Goal: Task Accomplishment & Management: Manage account settings

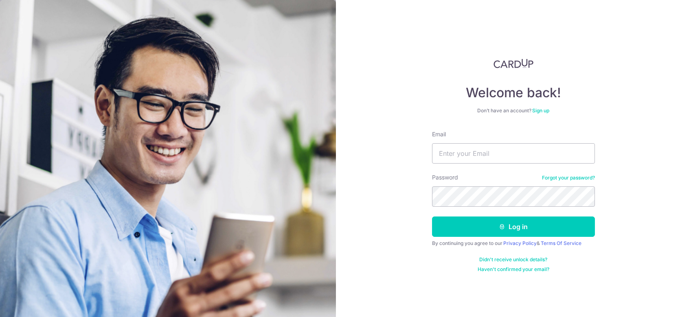
click at [451, 155] on input "Email" at bounding box center [513, 153] width 163 height 20
type input "[EMAIL_ADDRESS][DOMAIN_NAME]"
click at [513, 227] on button "Log in" at bounding box center [513, 227] width 163 height 20
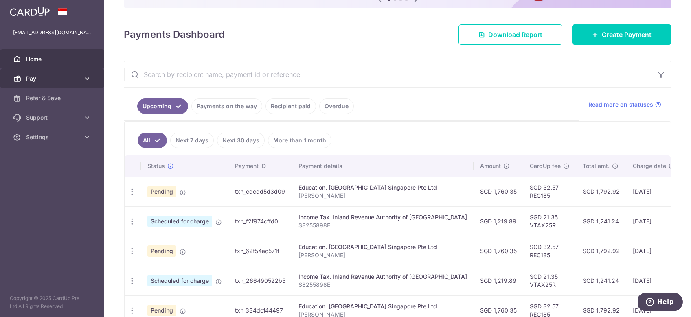
click at [61, 78] on span "Pay" at bounding box center [53, 78] width 54 height 8
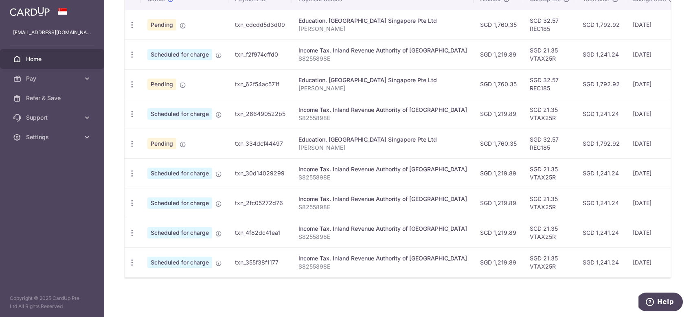
scroll to position [266, 0]
click at [82, 83] on link "Pay" at bounding box center [52, 79] width 104 height 20
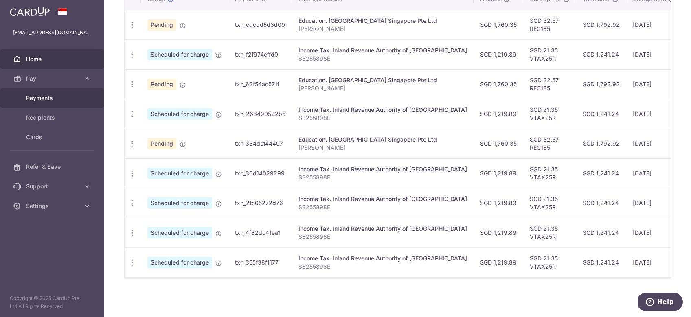
click at [65, 99] on span "Payments" at bounding box center [53, 98] width 54 height 8
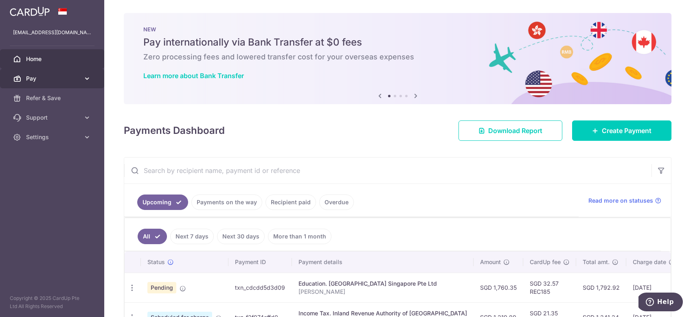
click at [84, 78] on icon at bounding box center [87, 78] width 8 height 8
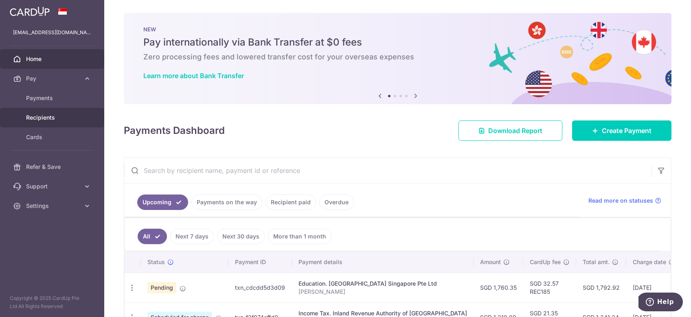
click at [54, 120] on span "Recipients" at bounding box center [53, 118] width 54 height 8
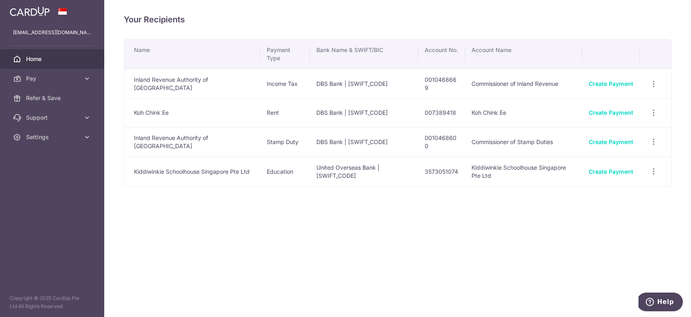
click at [43, 50] on link "Home" at bounding box center [52, 59] width 104 height 20
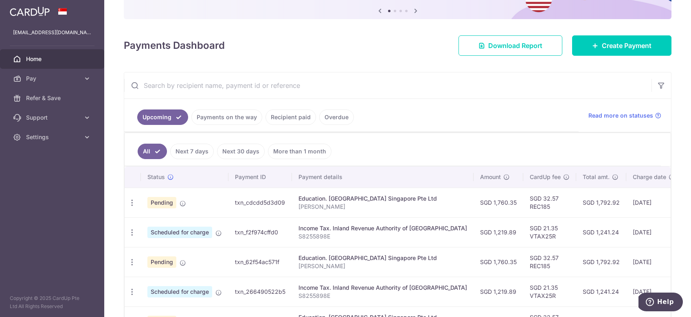
scroll to position [103, 0]
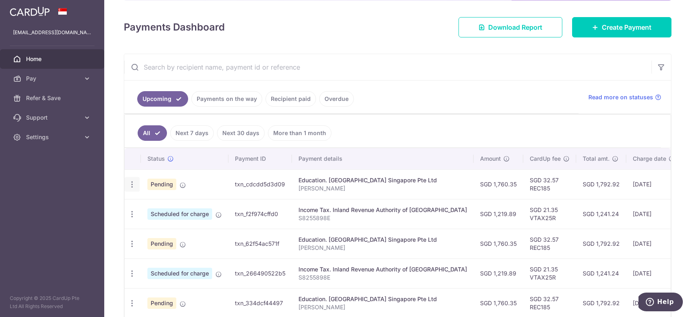
click at [133, 186] on icon "button" at bounding box center [132, 184] width 9 height 9
click at [149, 200] on link "Update payment" at bounding box center [167, 207] width 85 height 20
radio input "true"
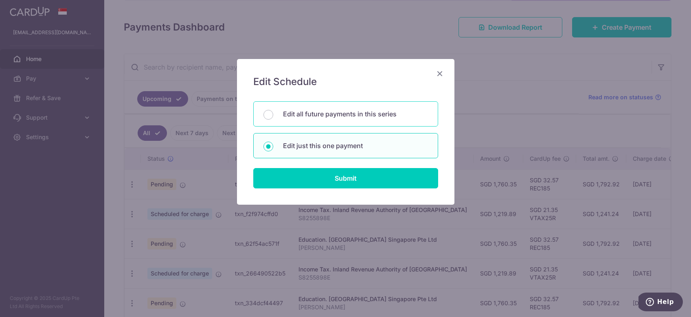
click at [300, 115] on p "Edit all future payments in this series" at bounding box center [355, 114] width 145 height 10
click at [273, 115] on input "Edit all future payments in this series" at bounding box center [268, 115] width 10 height 10
radio input "true"
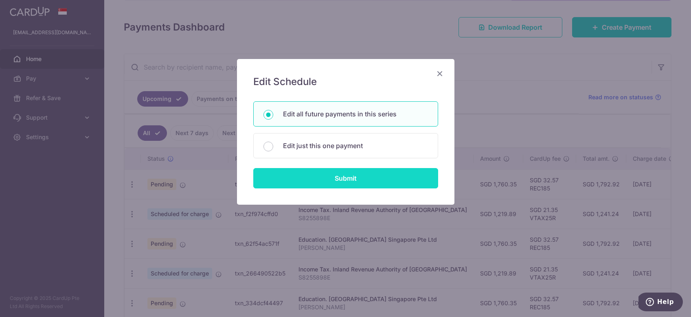
click at [301, 183] on input "Submit" at bounding box center [345, 178] width 185 height 20
radio input "true"
type input "1,760.35"
type input "[PERSON_NAME]"
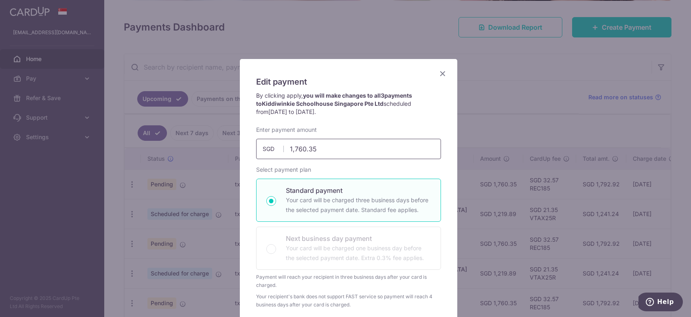
click at [320, 150] on input "1,760.35" at bounding box center [348, 149] width 185 height 20
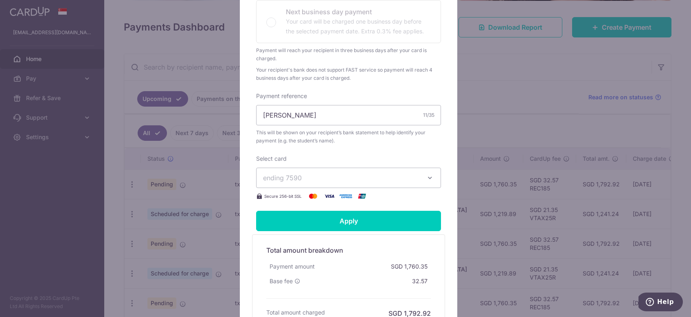
scroll to position [322, 0]
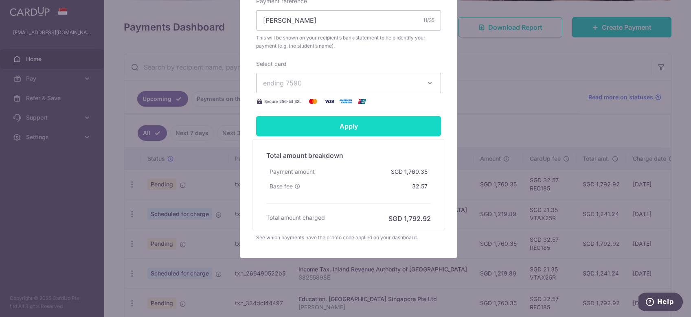
type input "1,744.00"
click at [344, 133] on input "Apply" at bounding box center [348, 126] width 185 height 20
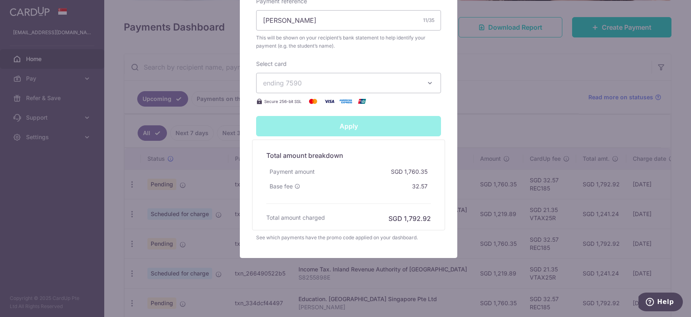
type input "Successfully Applied"
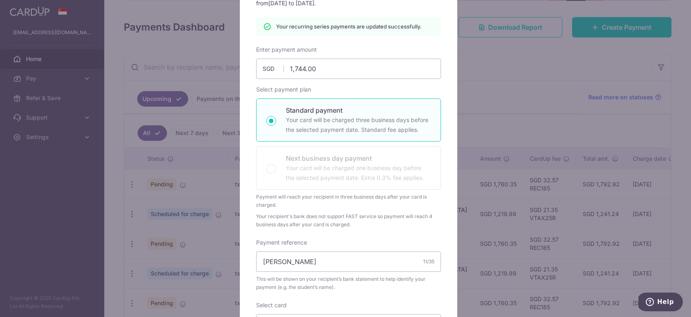
scroll to position [0, 0]
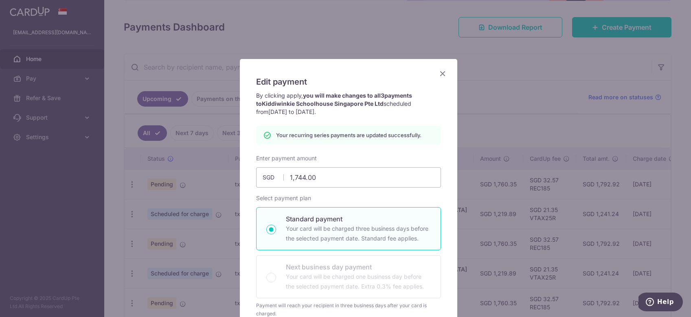
click at [438, 70] on icon "Close" at bounding box center [443, 73] width 10 height 10
